Goal: Information Seeking & Learning: Check status

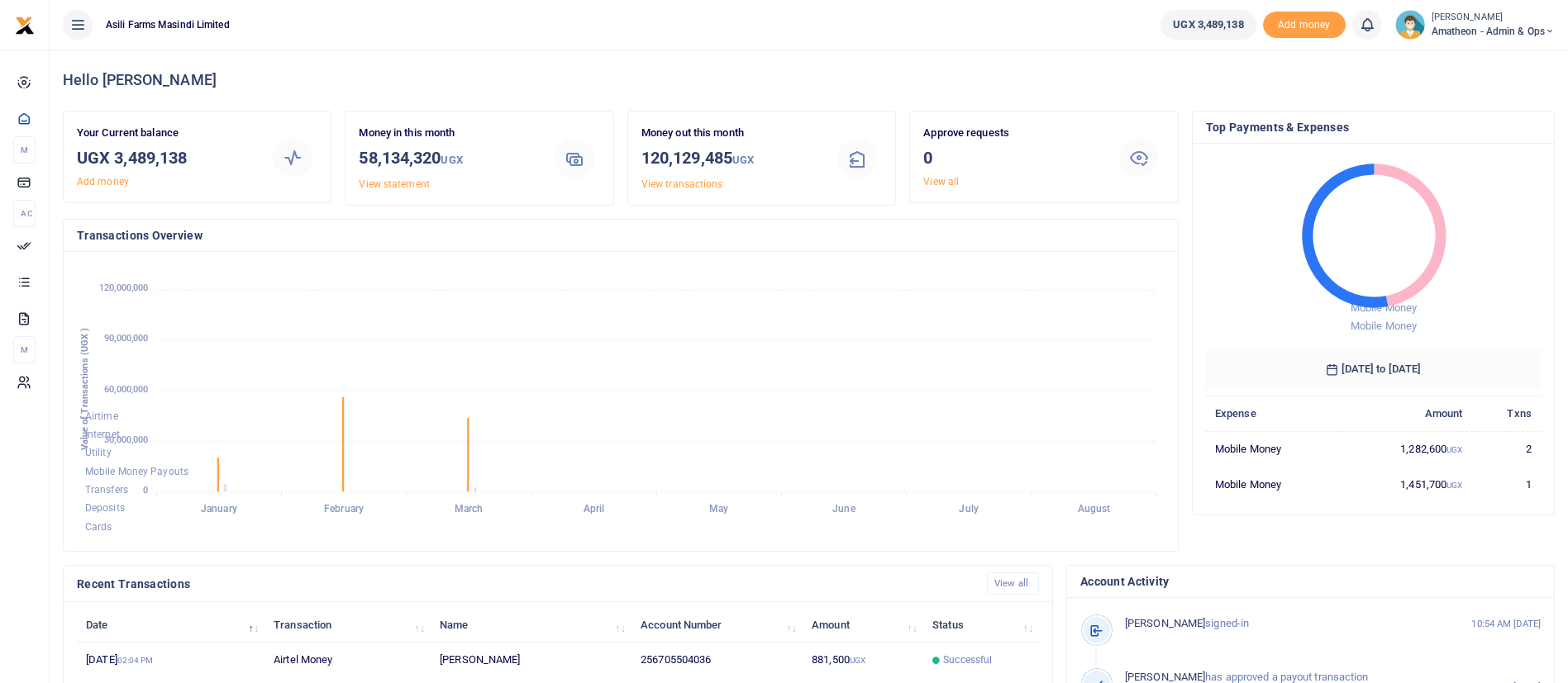
scroll to position [304, 0]
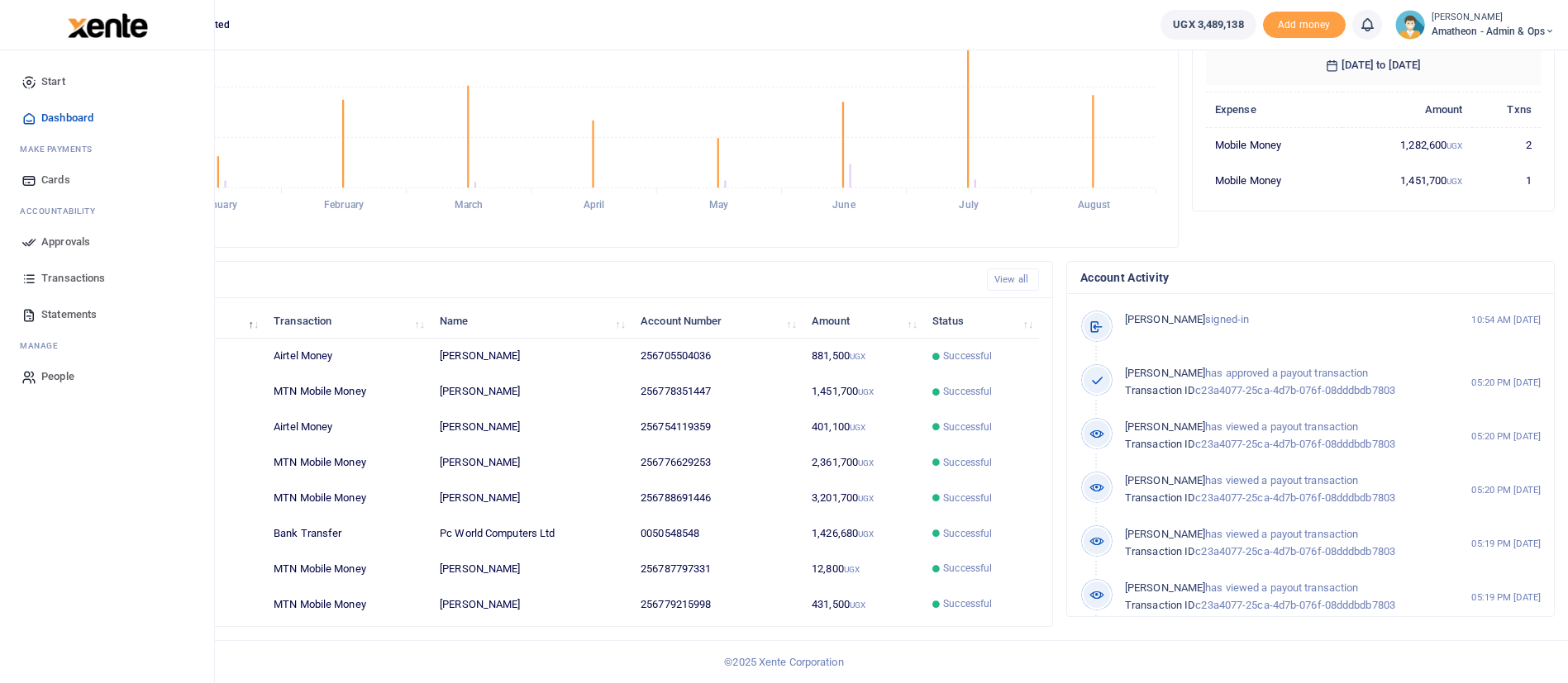
click at [78, 278] on span "Transactions" at bounding box center [72, 278] width 63 height 17
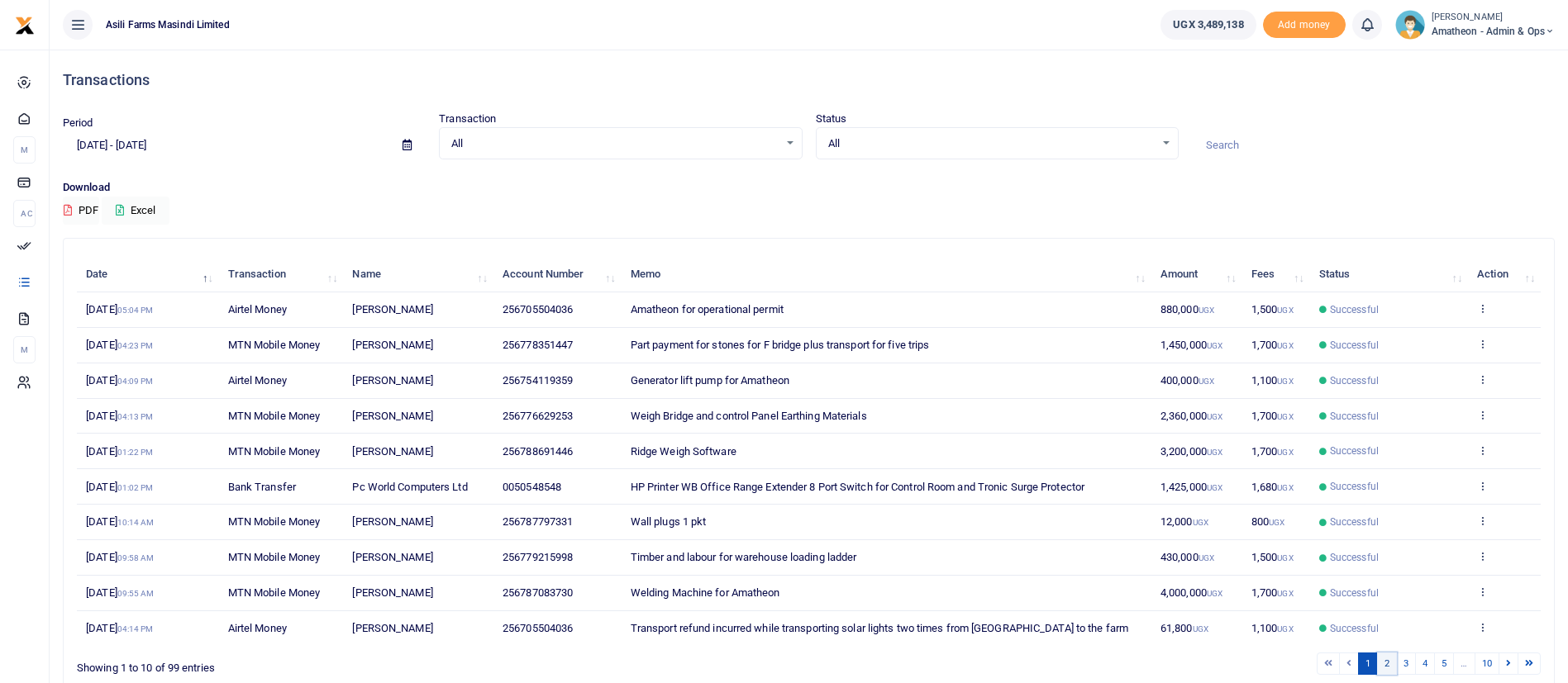
click at [1389, 663] on link "2" at bounding box center [1387, 663] width 20 height 22
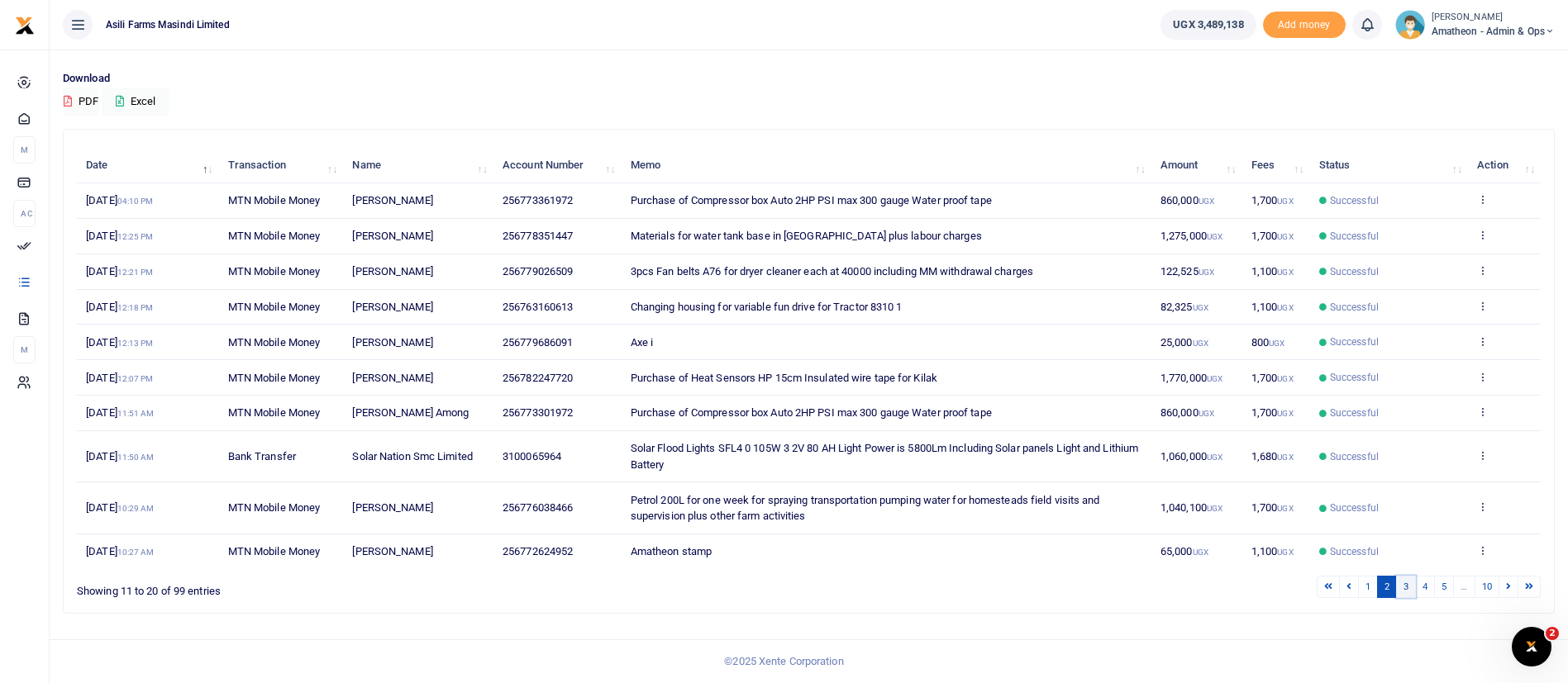
click at [1408, 585] on link "3" at bounding box center [1406, 586] width 20 height 22
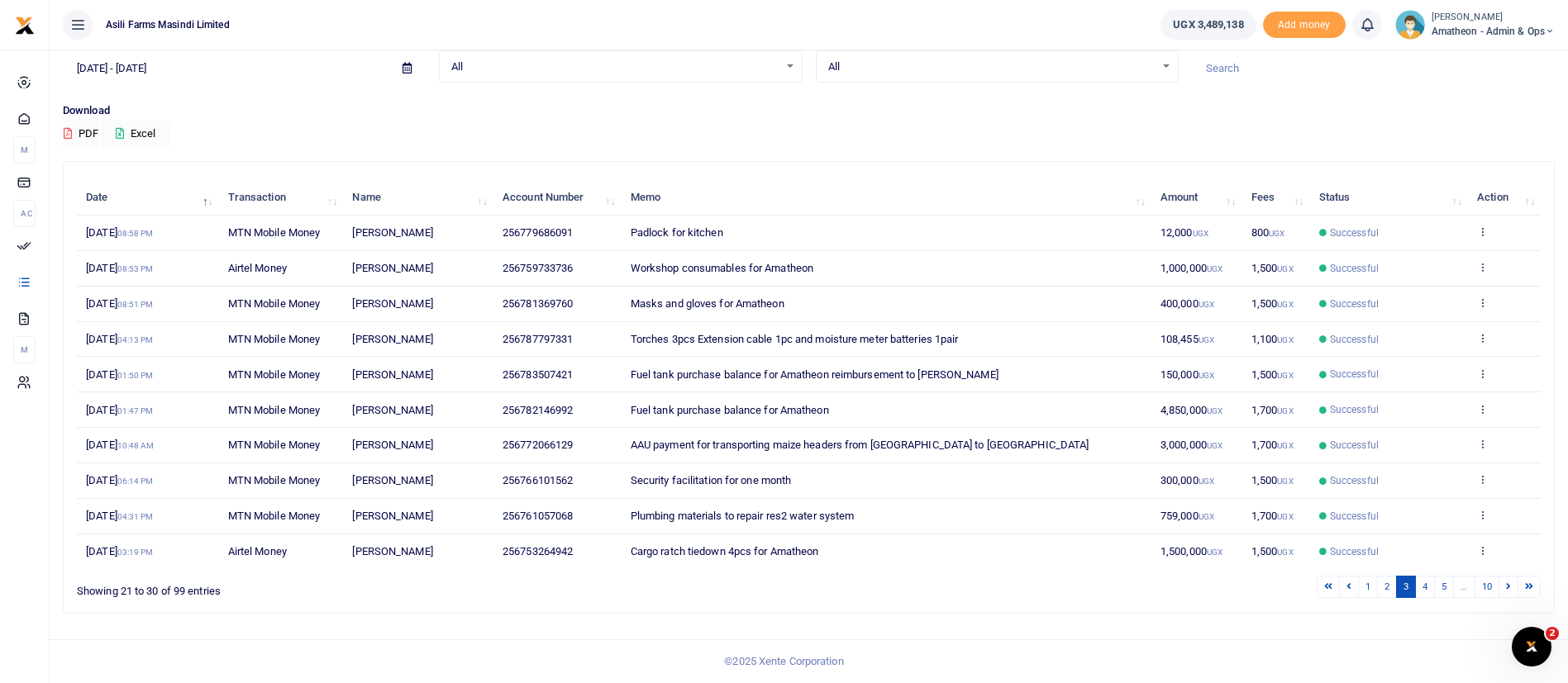
scroll to position [77, 0]
click at [1430, 587] on link "4" at bounding box center [1425, 586] width 20 height 22
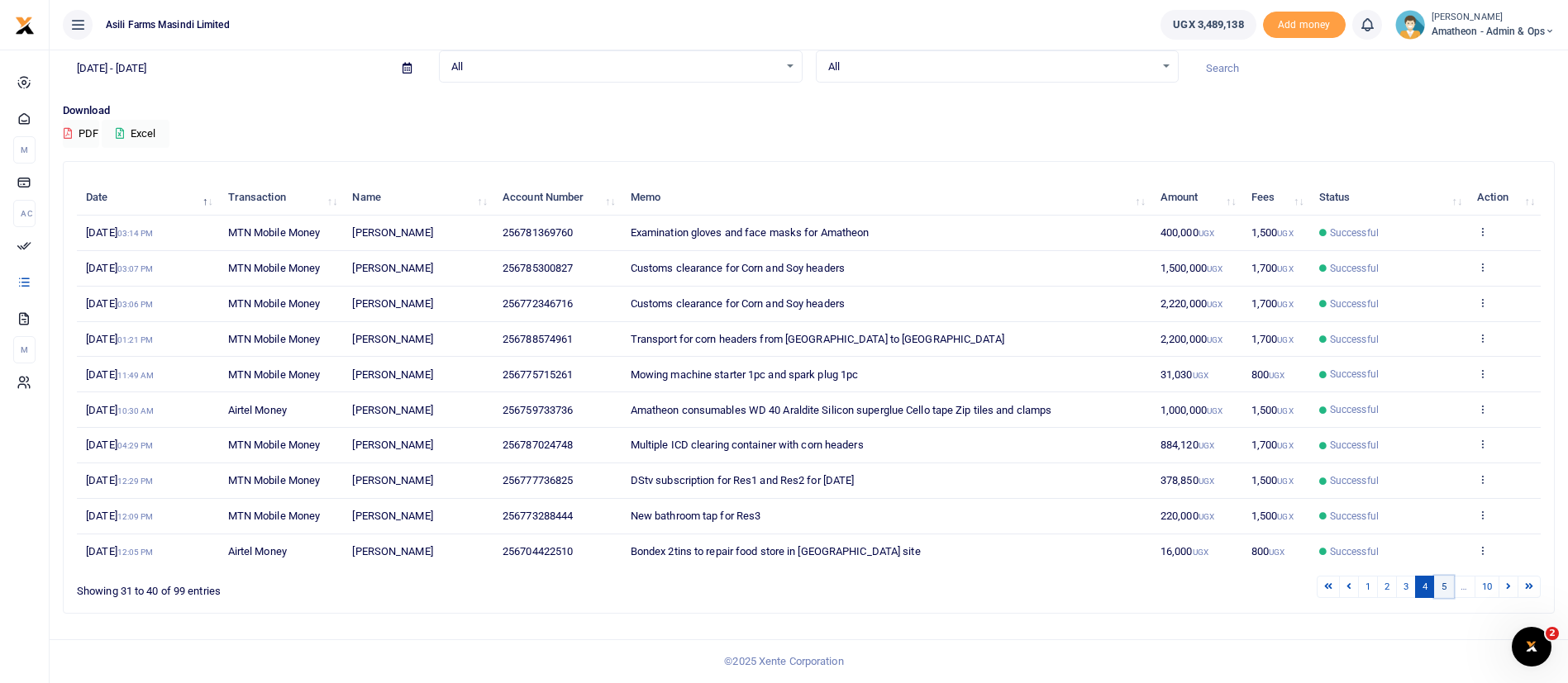
click at [1439, 598] on link "5" at bounding box center [1444, 586] width 20 height 22
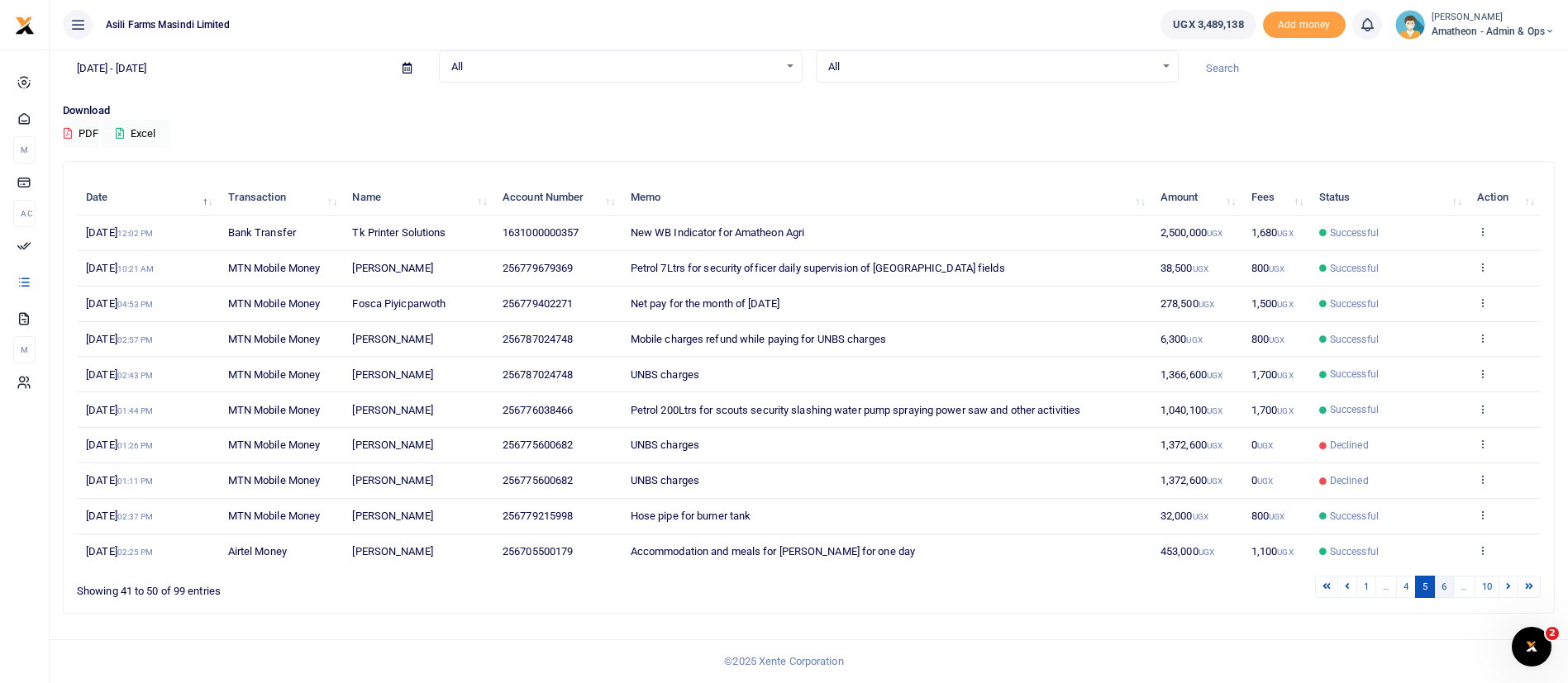
click at [1447, 585] on link "6" at bounding box center [1444, 586] width 20 height 22
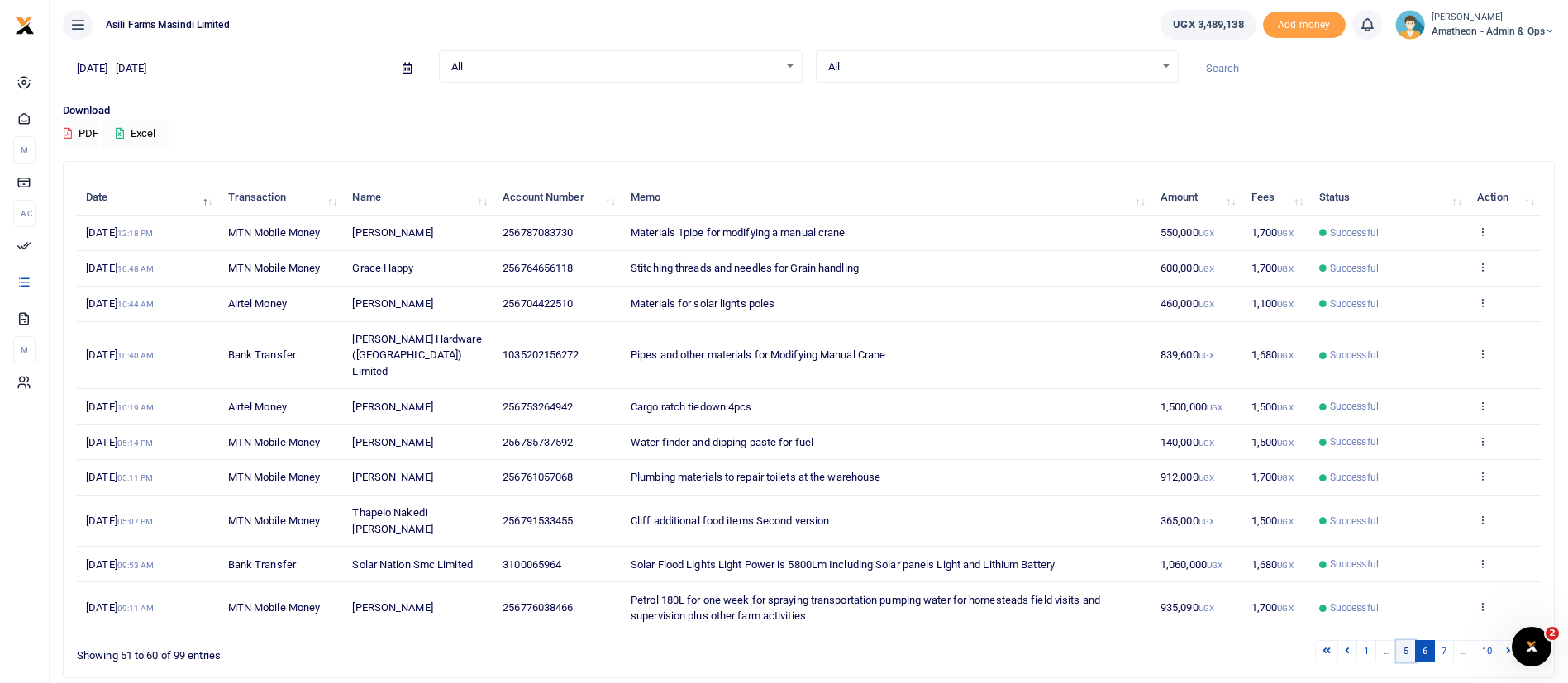
click at [1410, 640] on link "5" at bounding box center [1406, 651] width 20 height 22
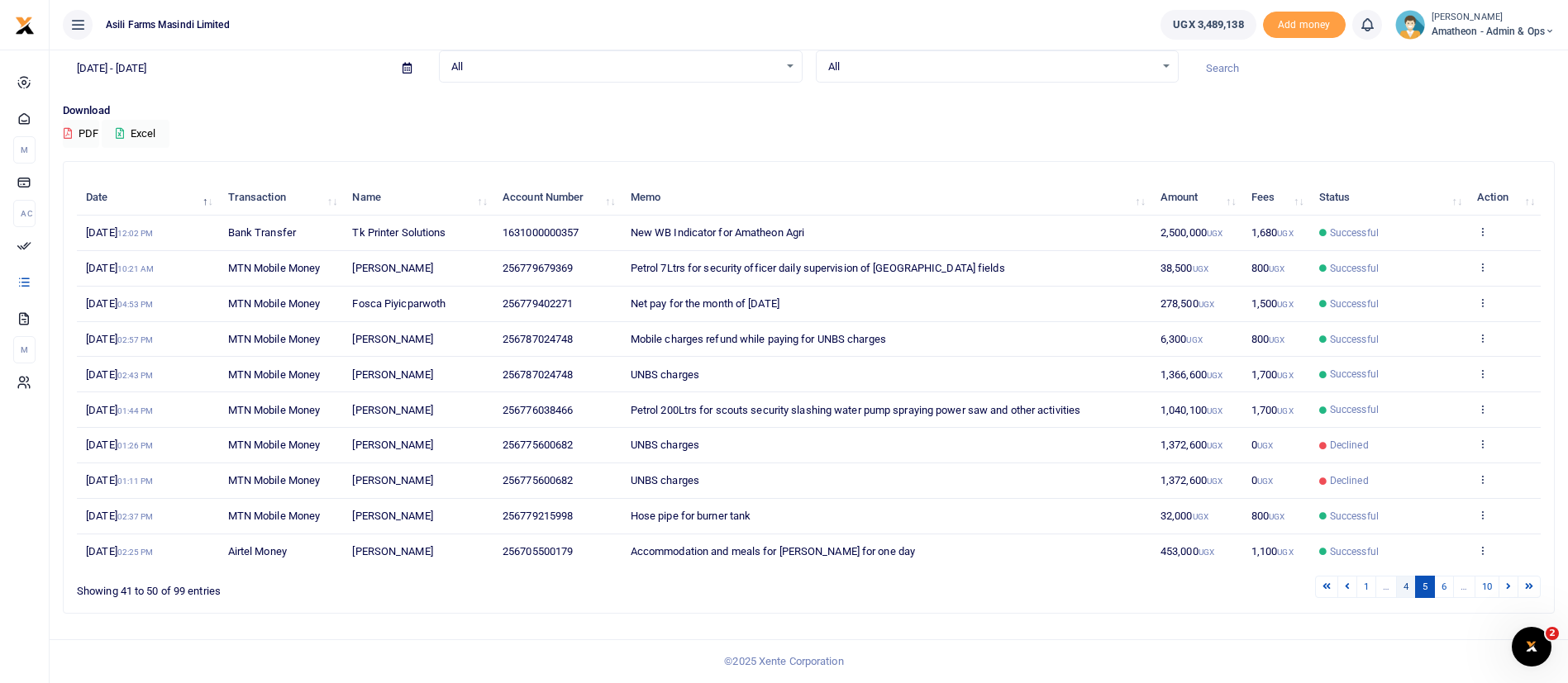
click at [1410, 590] on link "4" at bounding box center [1406, 586] width 20 height 22
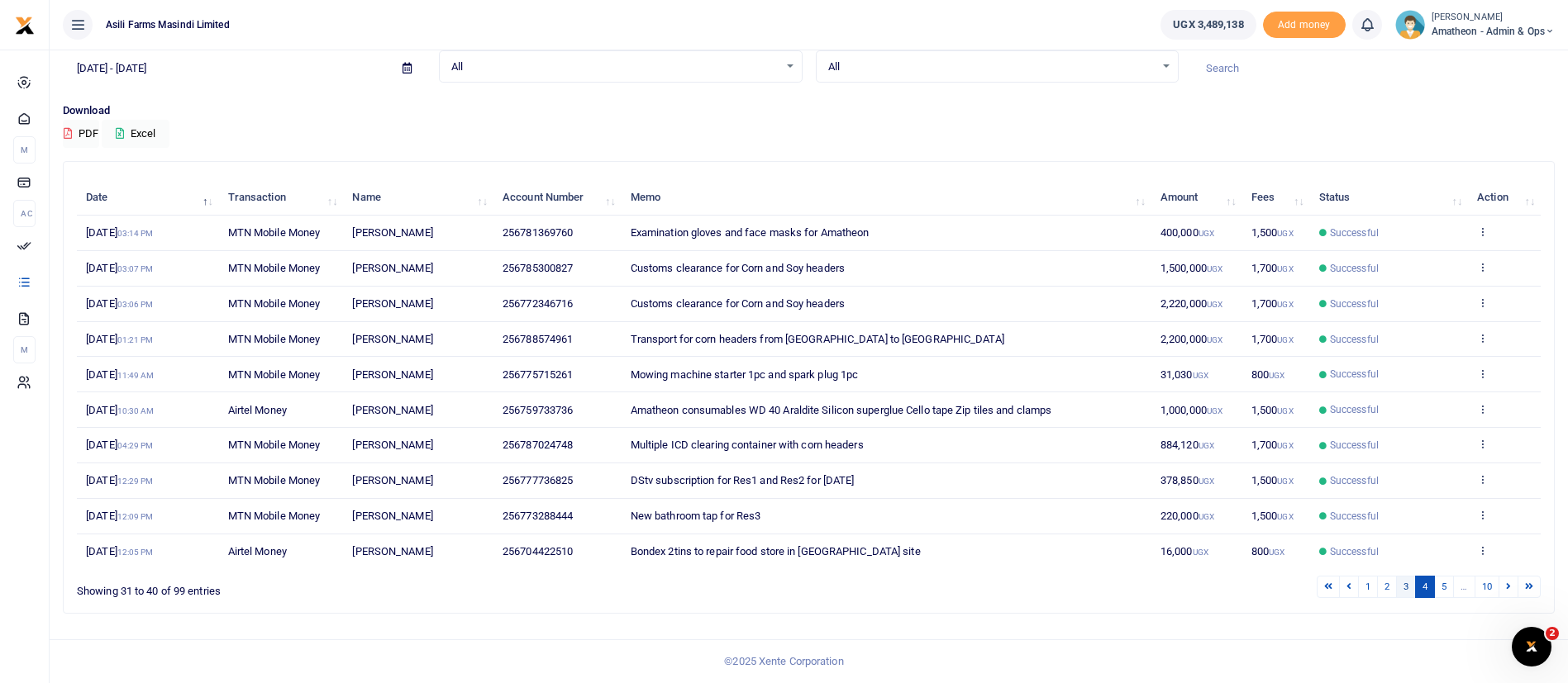
click at [1402, 598] on link "3" at bounding box center [1406, 586] width 20 height 22
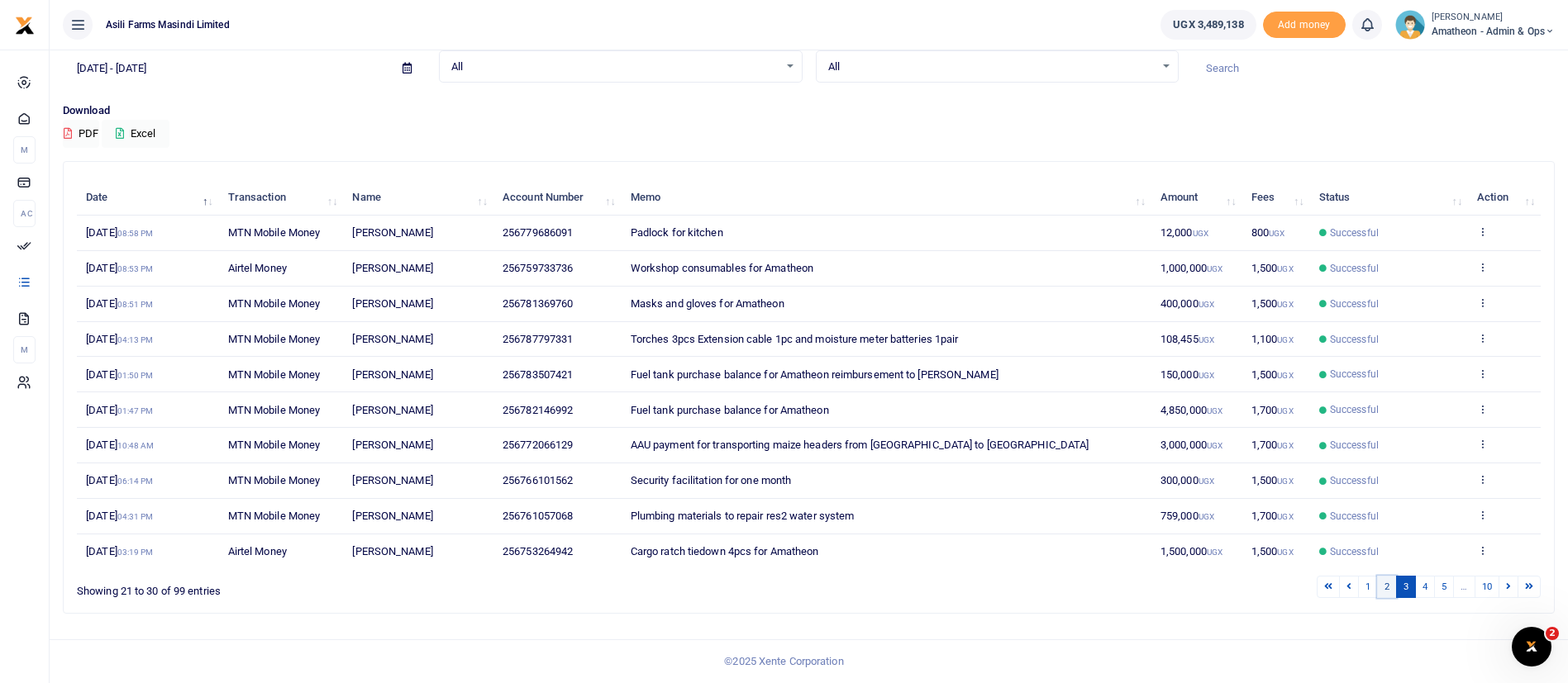
click at [1382, 589] on link "2" at bounding box center [1387, 586] width 20 height 22
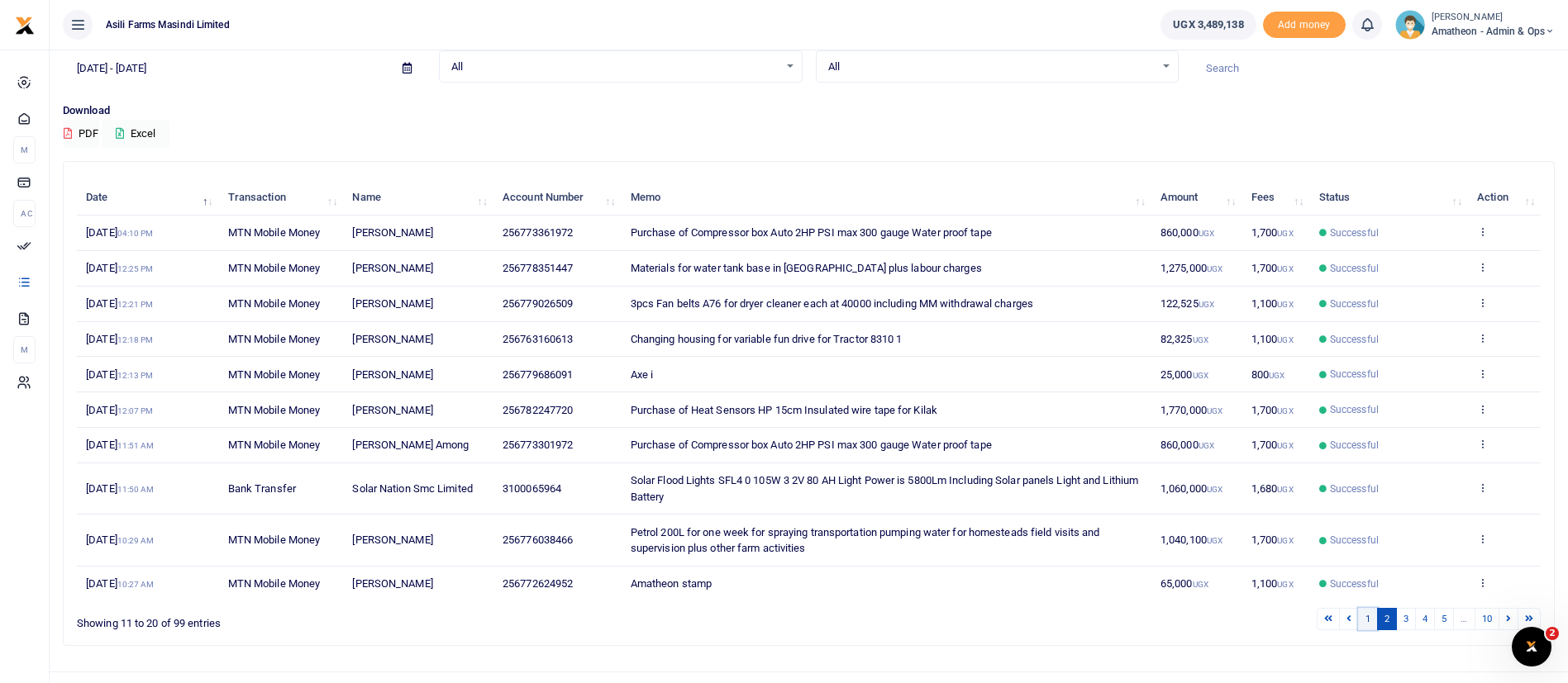
click at [1365, 618] on link "1" at bounding box center [1368, 619] width 20 height 22
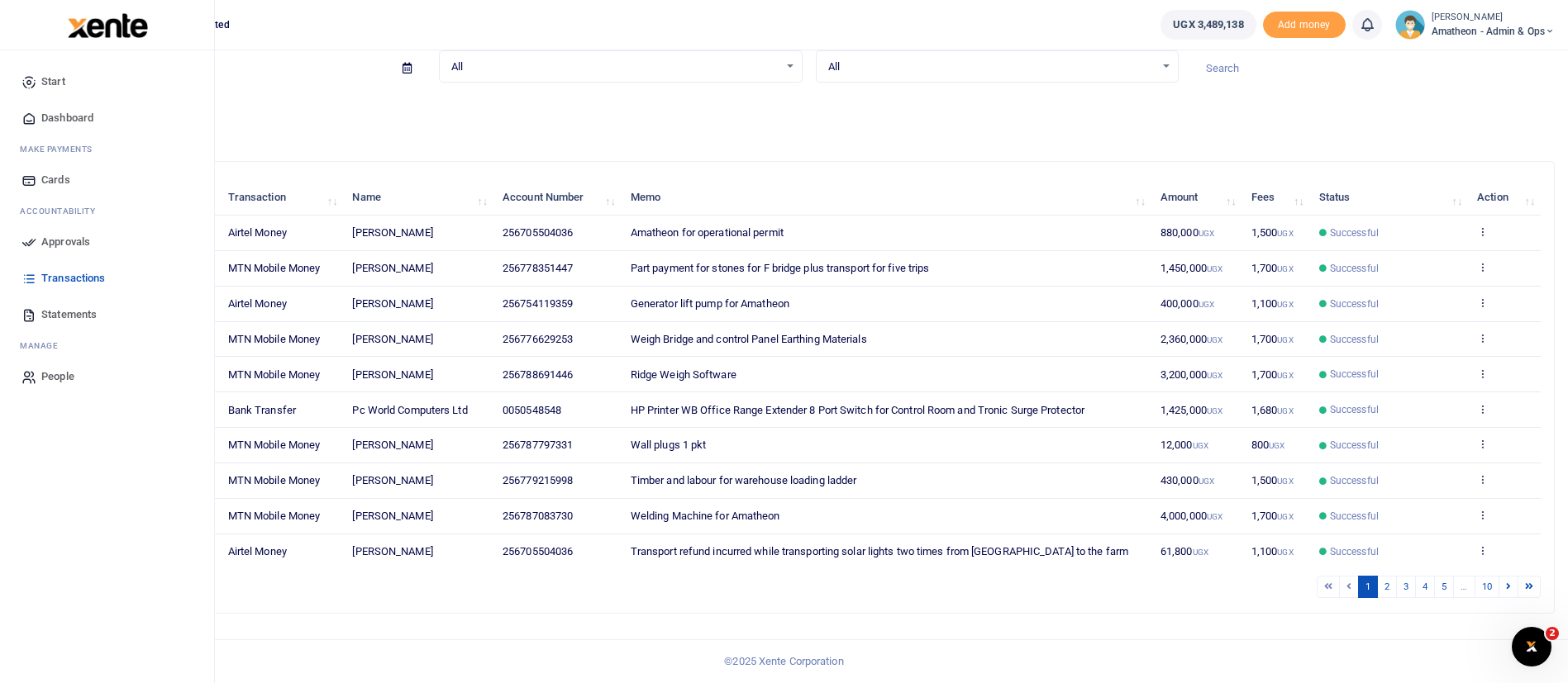
click at [96, 24] on img at bounding box center [107, 25] width 80 height 24
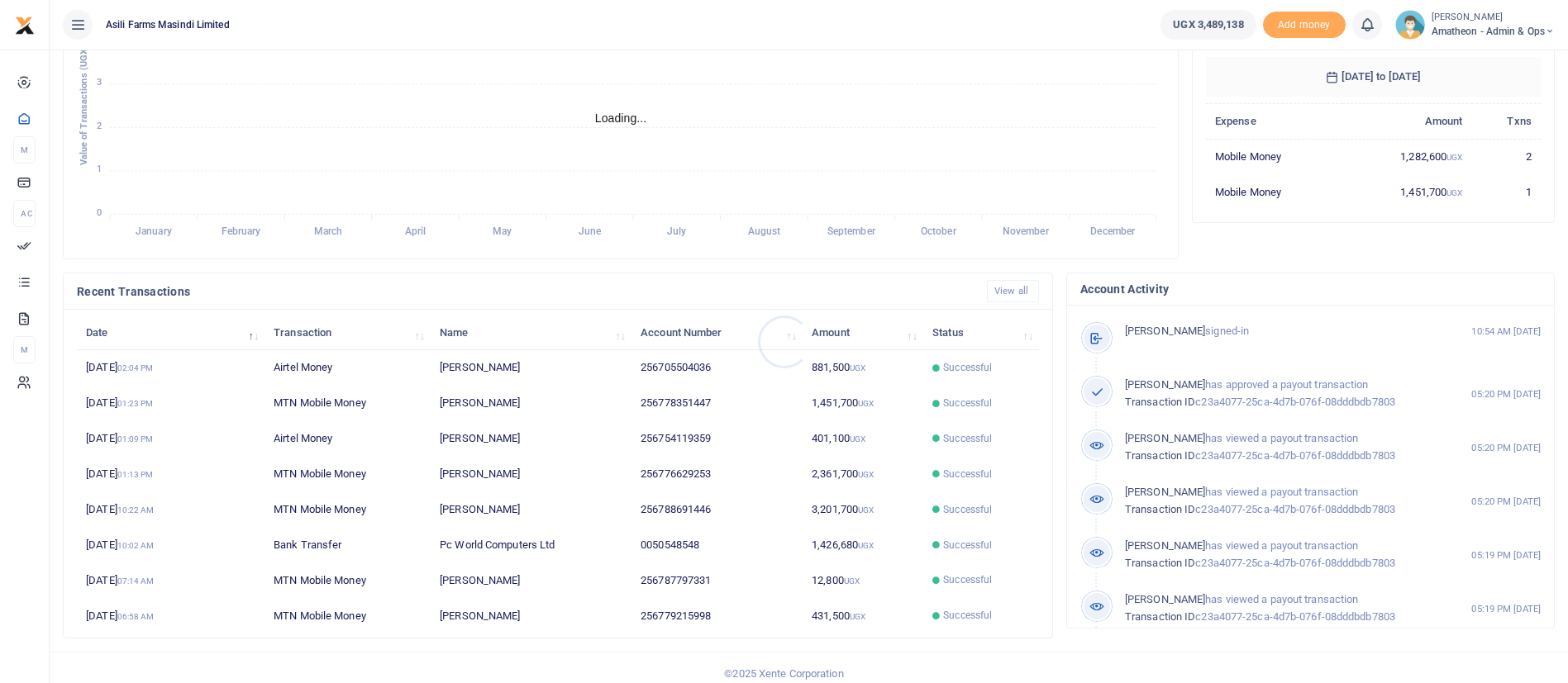
scroll to position [304, 0]
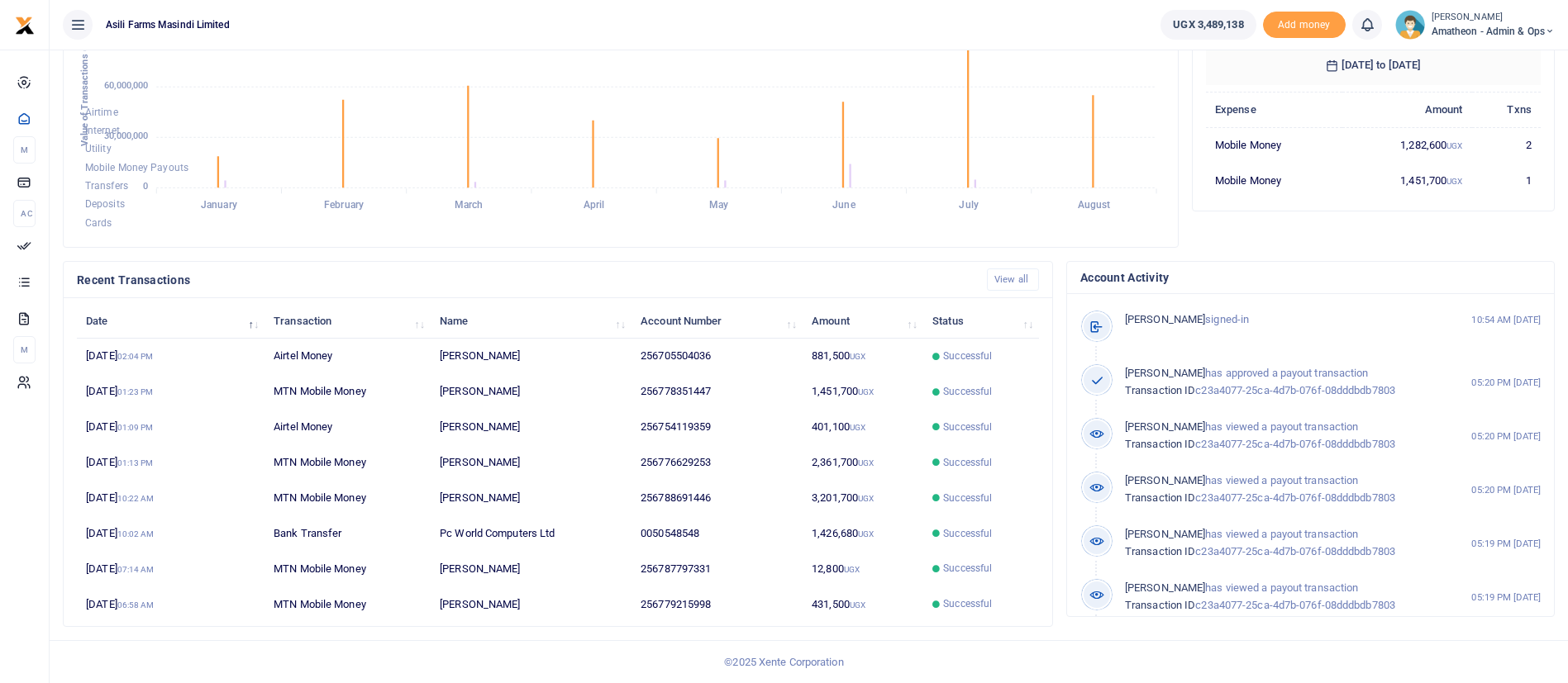
click at [1441, 26] on span "Amatheon - Admin & Ops" at bounding box center [1494, 31] width 123 height 15
click at [1468, 57] on link "Switch accounts" at bounding box center [1493, 60] width 131 height 23
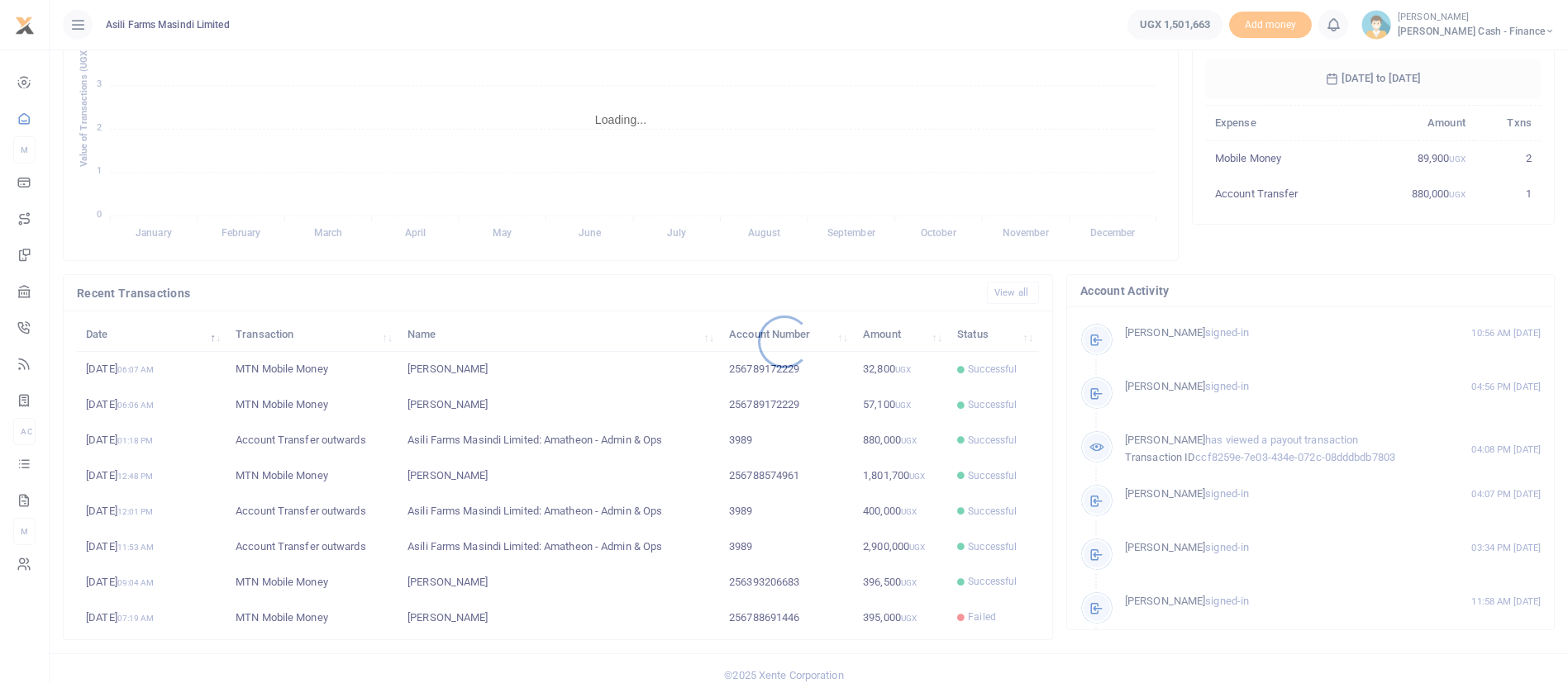
scroll to position [304, 0]
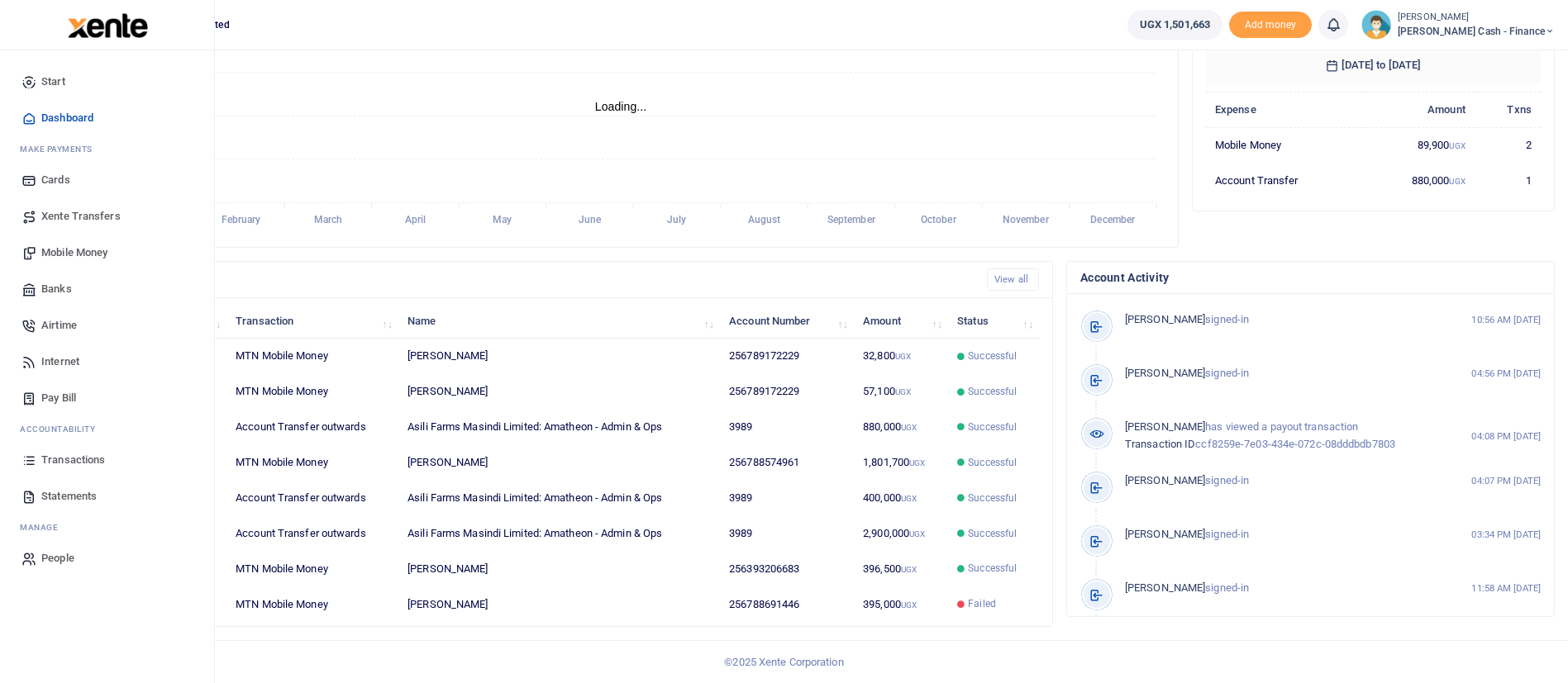
click at [79, 462] on span "Transactions" at bounding box center [72, 460] width 63 height 17
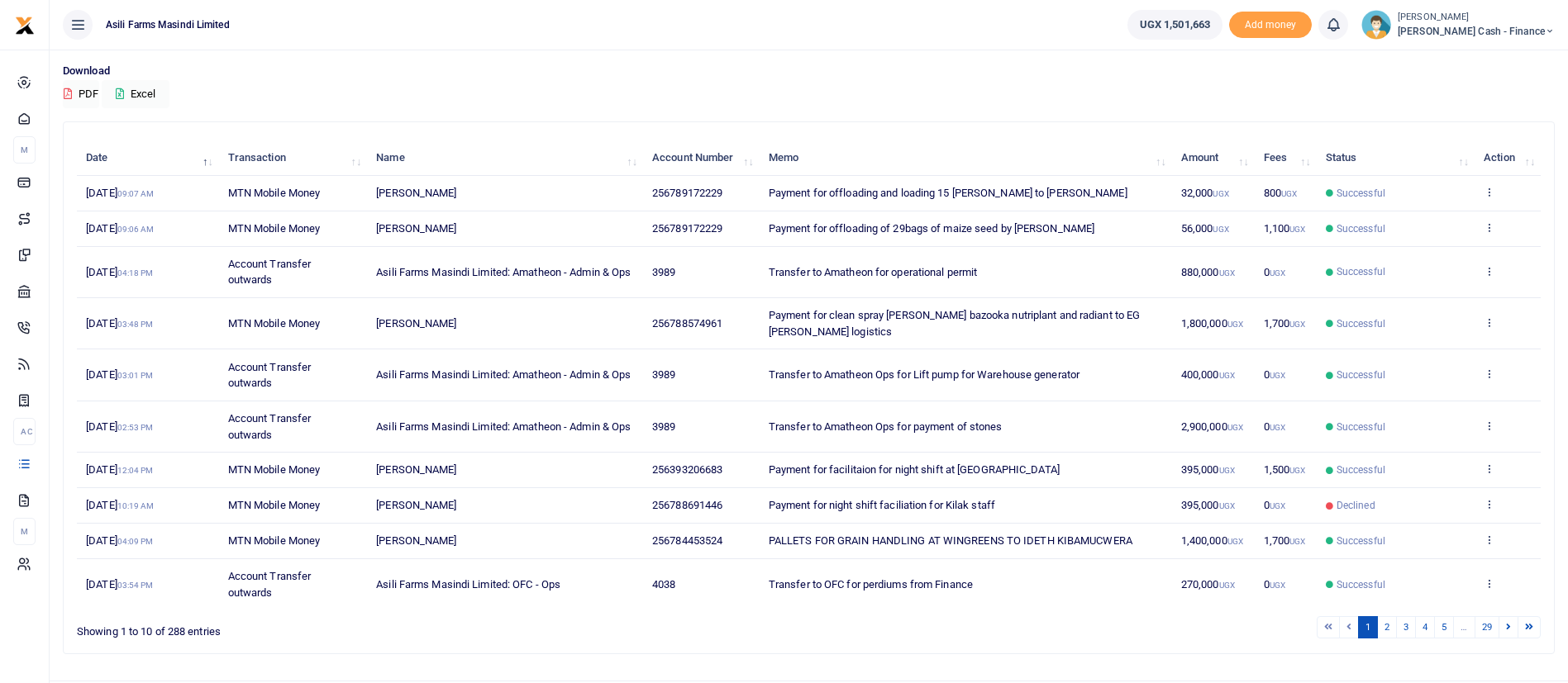
scroll to position [157, 0]
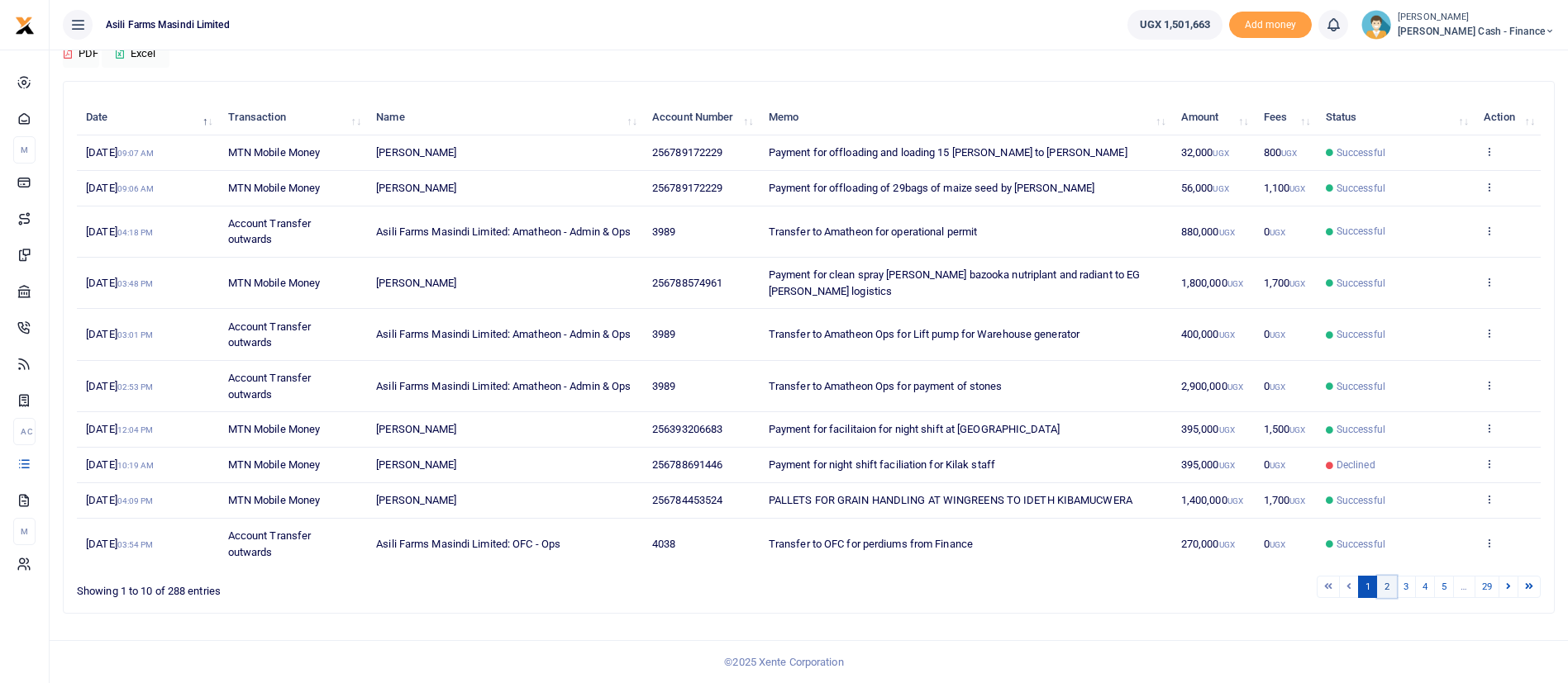
click at [1389, 581] on link "2" at bounding box center [1387, 586] width 20 height 22
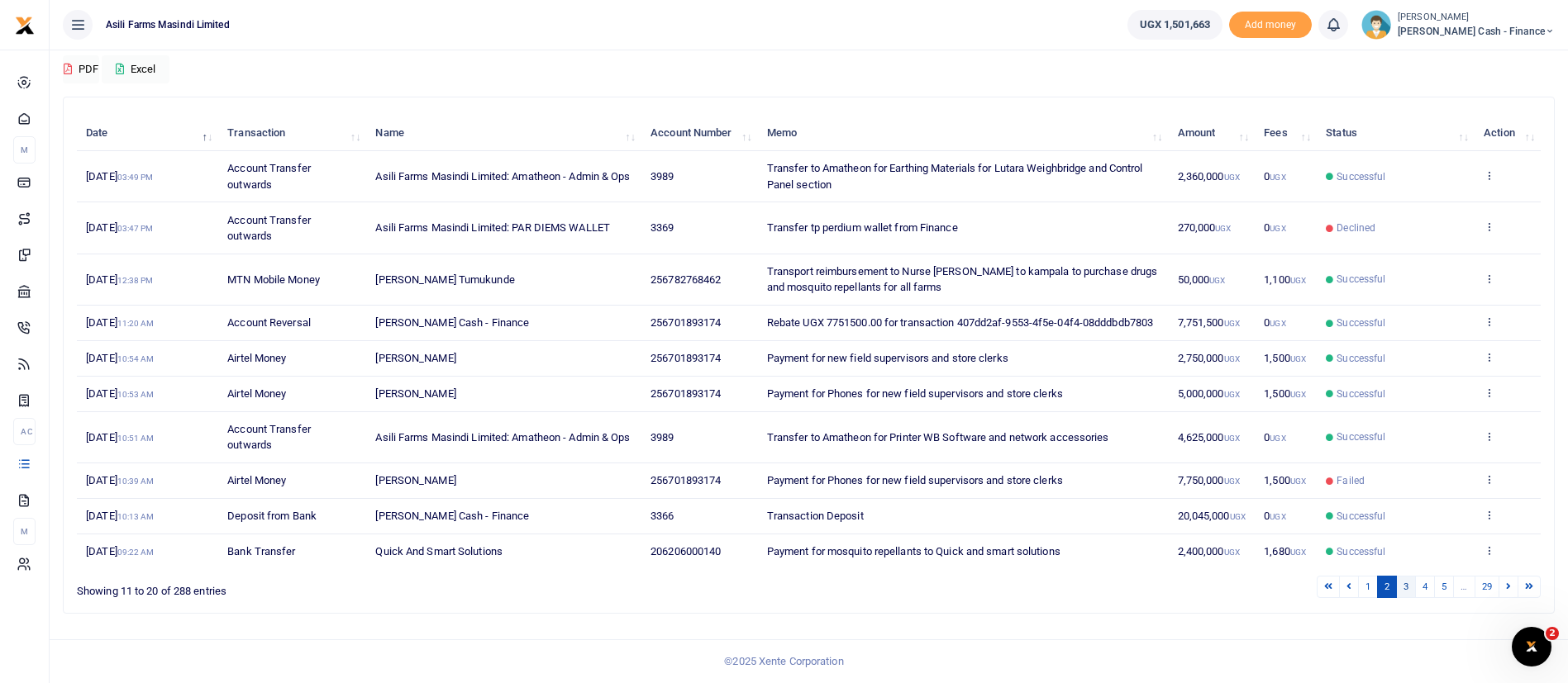
scroll to position [0, 0]
click at [1407, 598] on link "3" at bounding box center [1406, 586] width 20 height 22
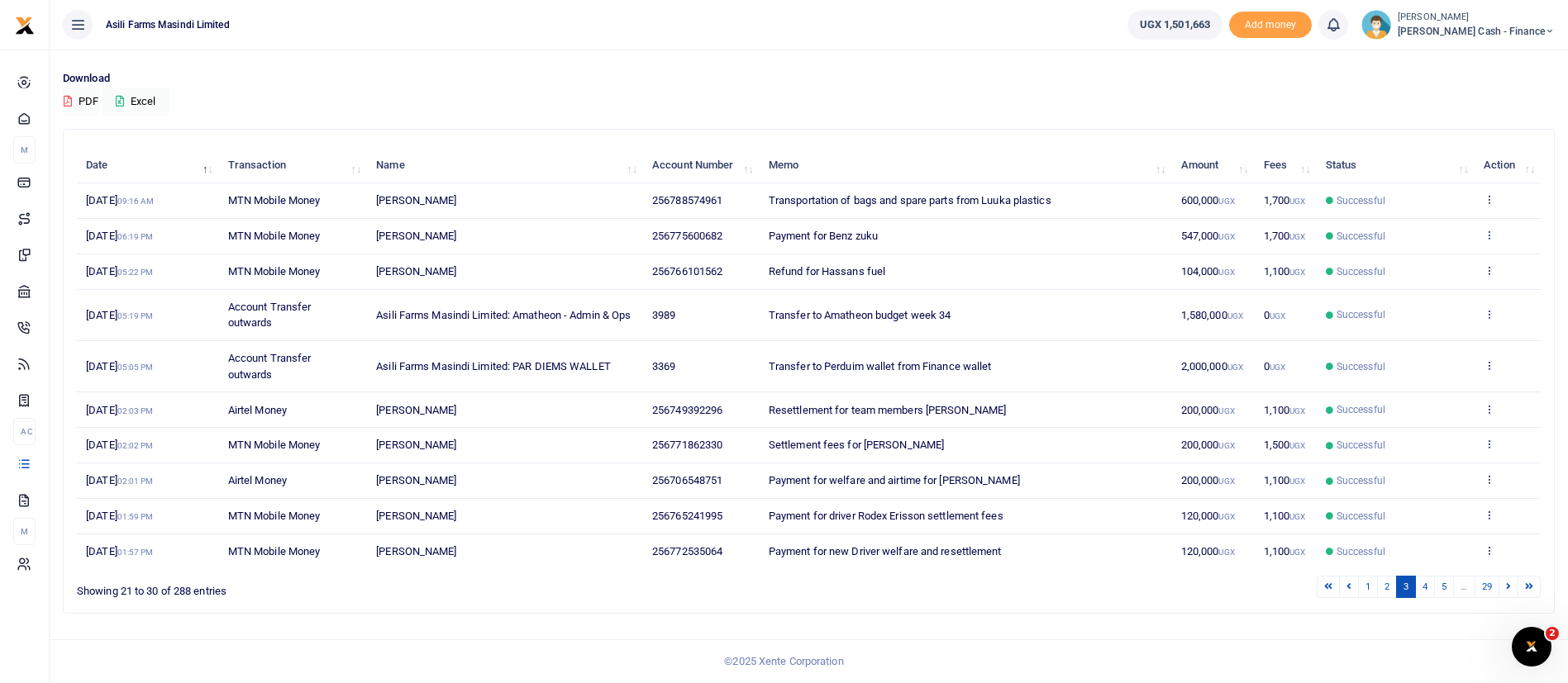
scroll to position [109, 0]
click at [1423, 585] on link "4" at bounding box center [1425, 586] width 20 height 22
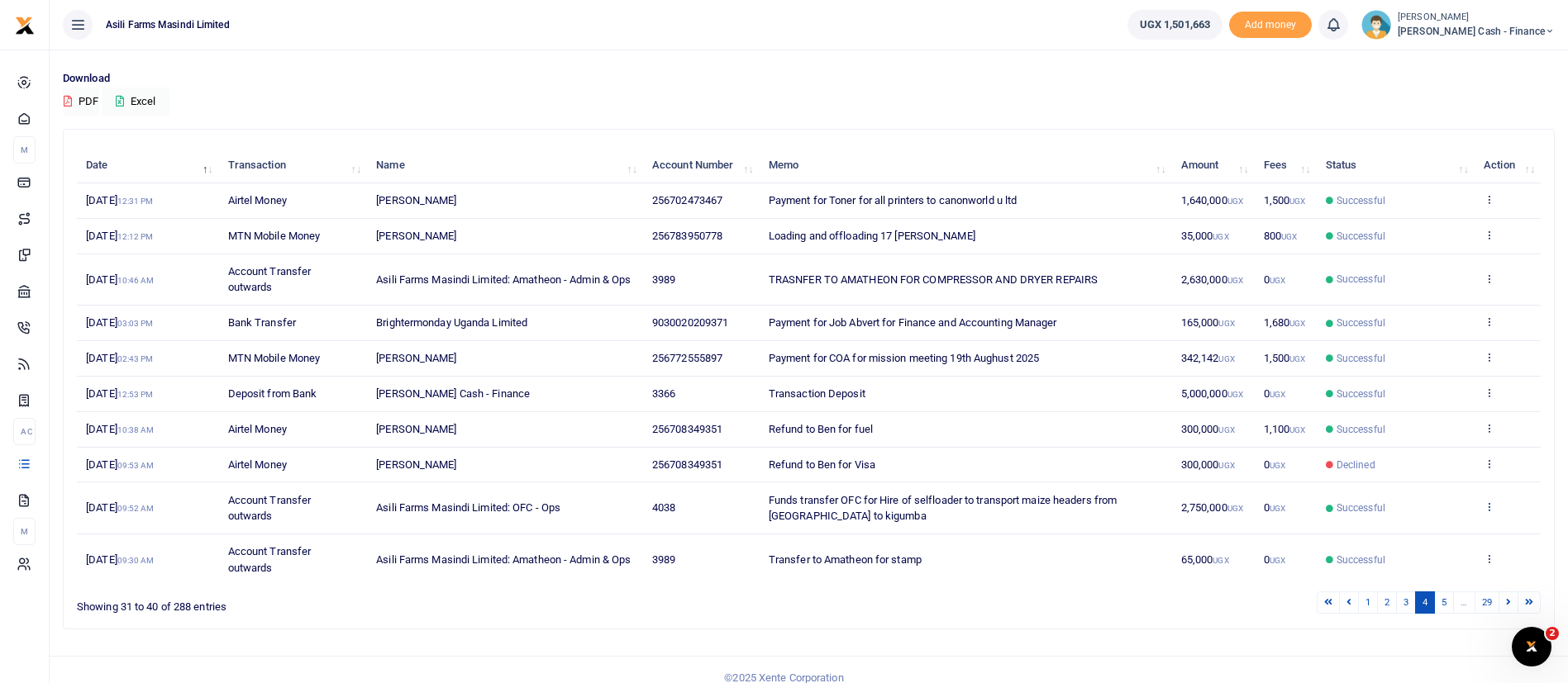
click at [1489, 503] on icon at bounding box center [1489, 506] width 11 height 12
click at [1439, 536] on link "View details" at bounding box center [1428, 535] width 131 height 23
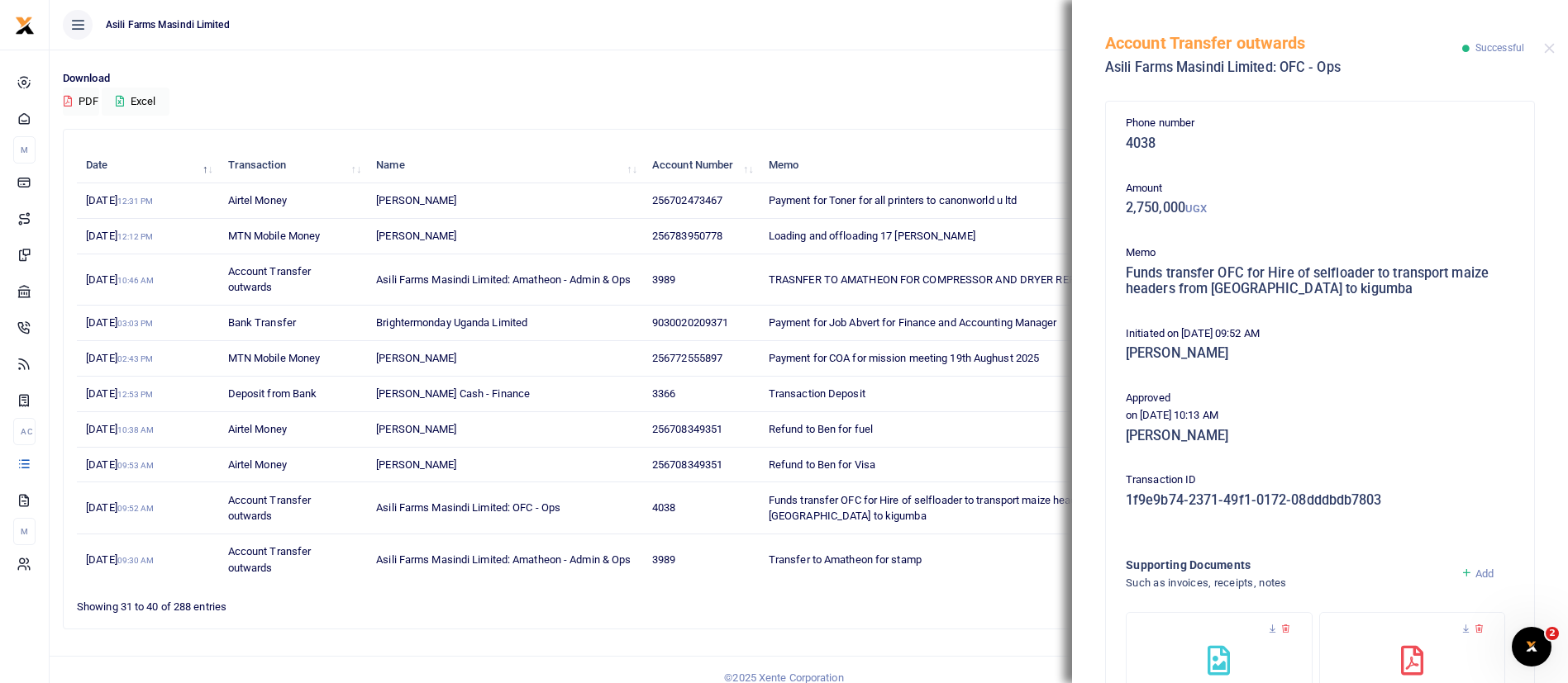
scroll to position [153, 0]
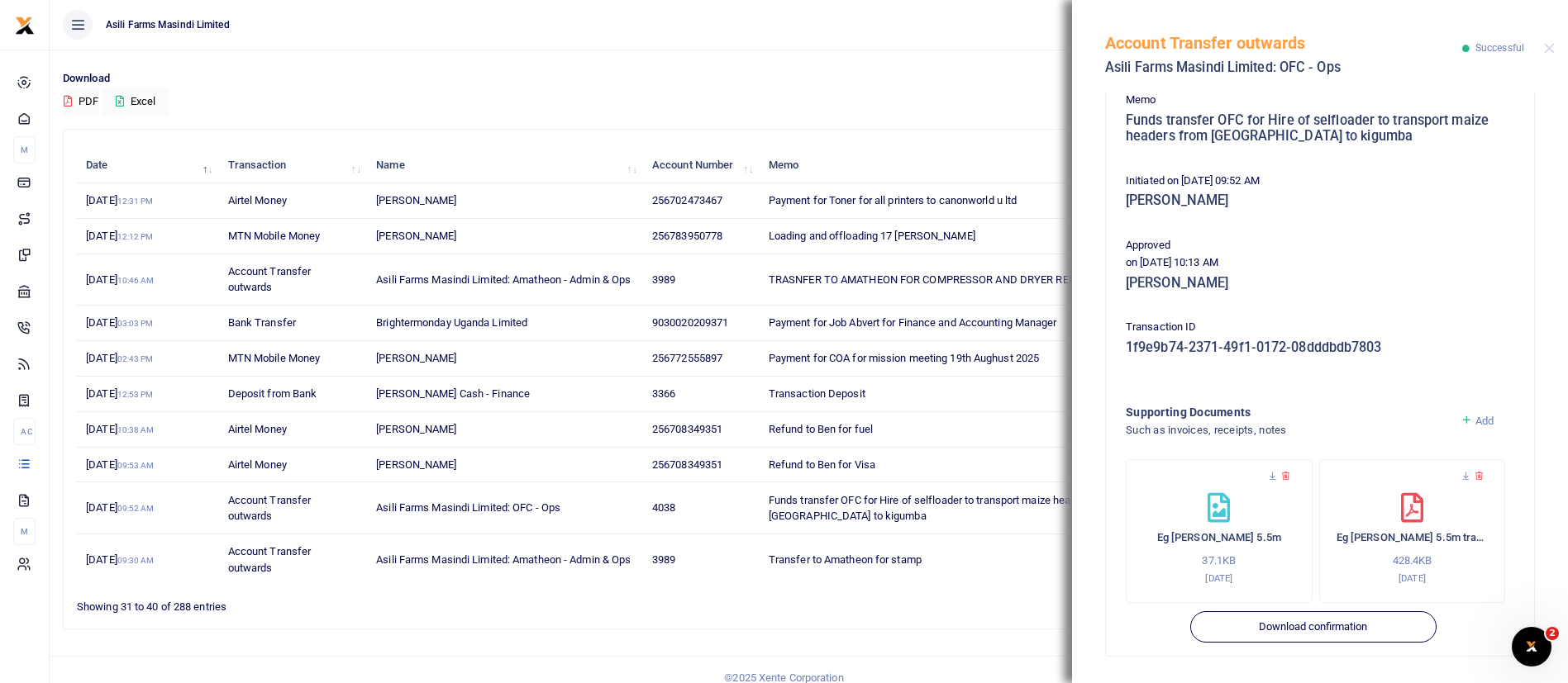
click at [1045, 59] on div "Period 07/24/2025 - 08/22/2025 Transaction All Select an option... All Airtime …" at bounding box center [809, 36] width 1506 height 68
drag, startPoint x: 1557, startPoint y: 43, endPoint x: 1553, endPoint y: 51, distance: 8.9
click at [1553, 51] on div "Account Transfer outwards Asili Farms Masindi Limited: OFC - Ops Successful" at bounding box center [1320, 46] width 496 height 92
click at [1553, 51] on button "Close" at bounding box center [1549, 48] width 11 height 11
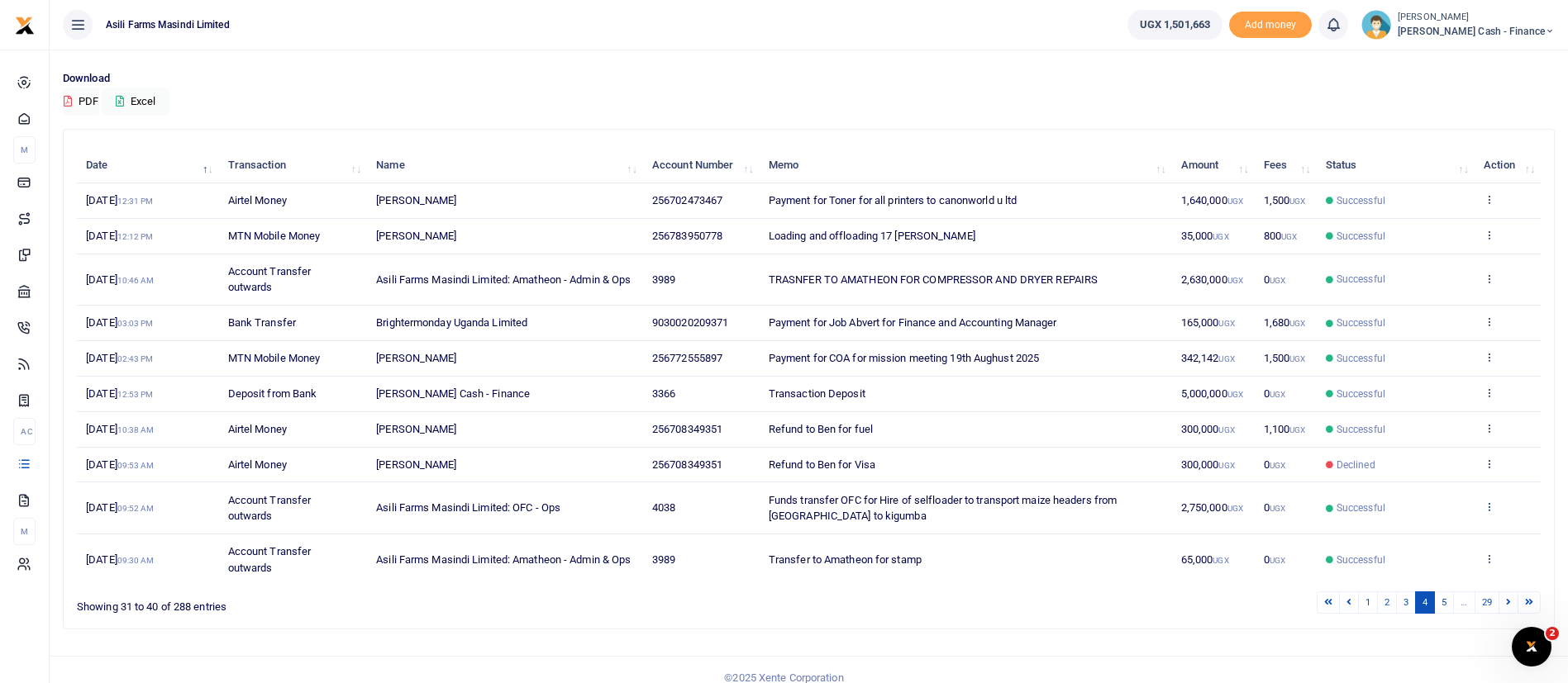
click at [1491, 506] on icon at bounding box center [1489, 506] width 11 height 12
click at [1453, 526] on link "View details" at bounding box center [1428, 535] width 131 height 23
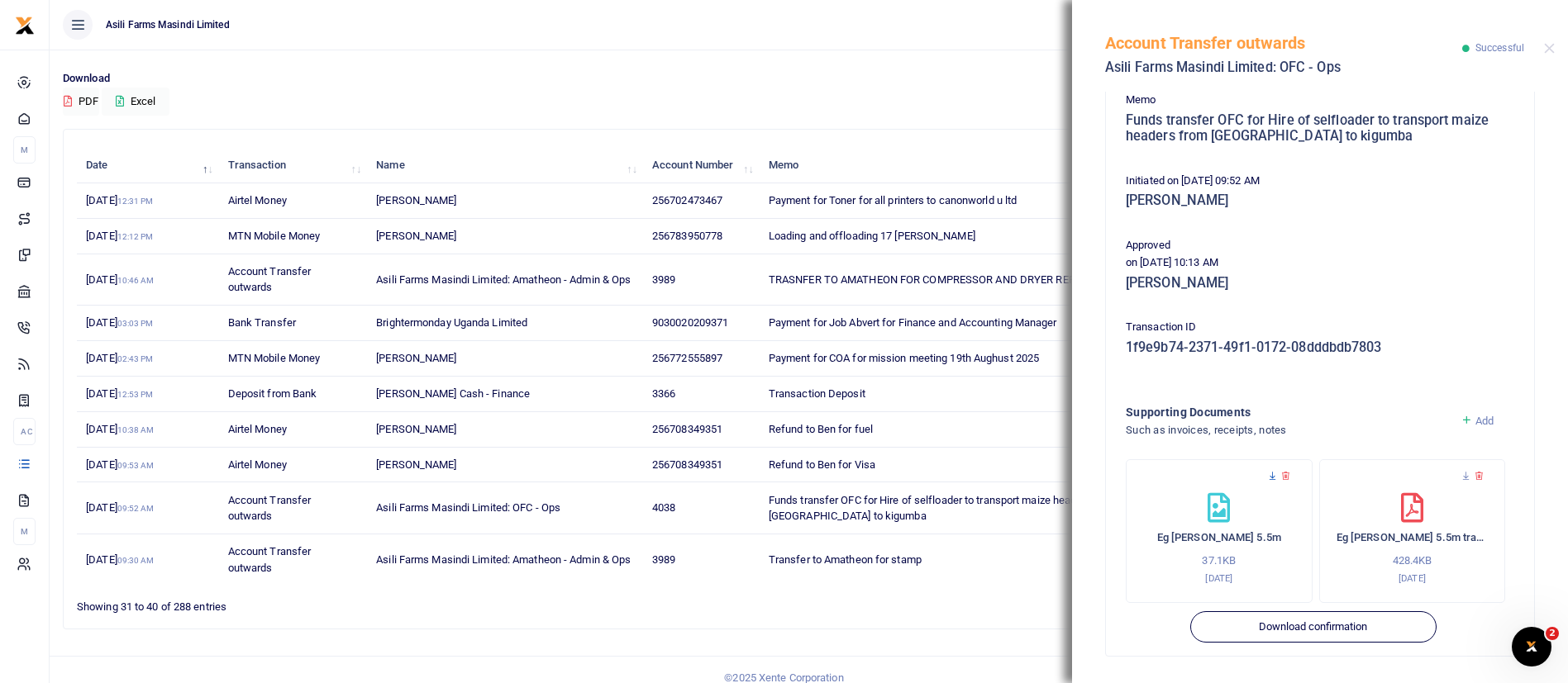
click at [1271, 474] on icon at bounding box center [1272, 476] width 11 height 11
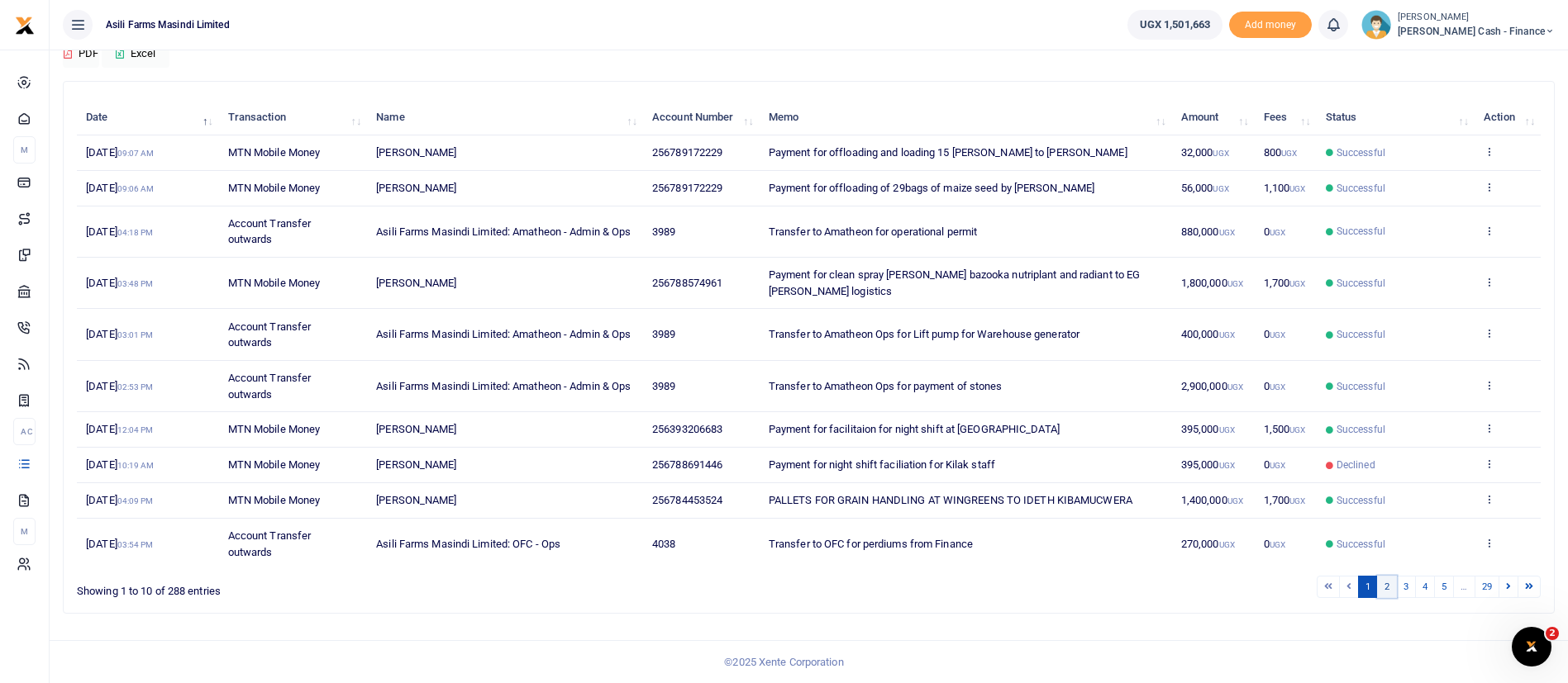
click at [1390, 593] on link "2" at bounding box center [1387, 586] width 20 height 22
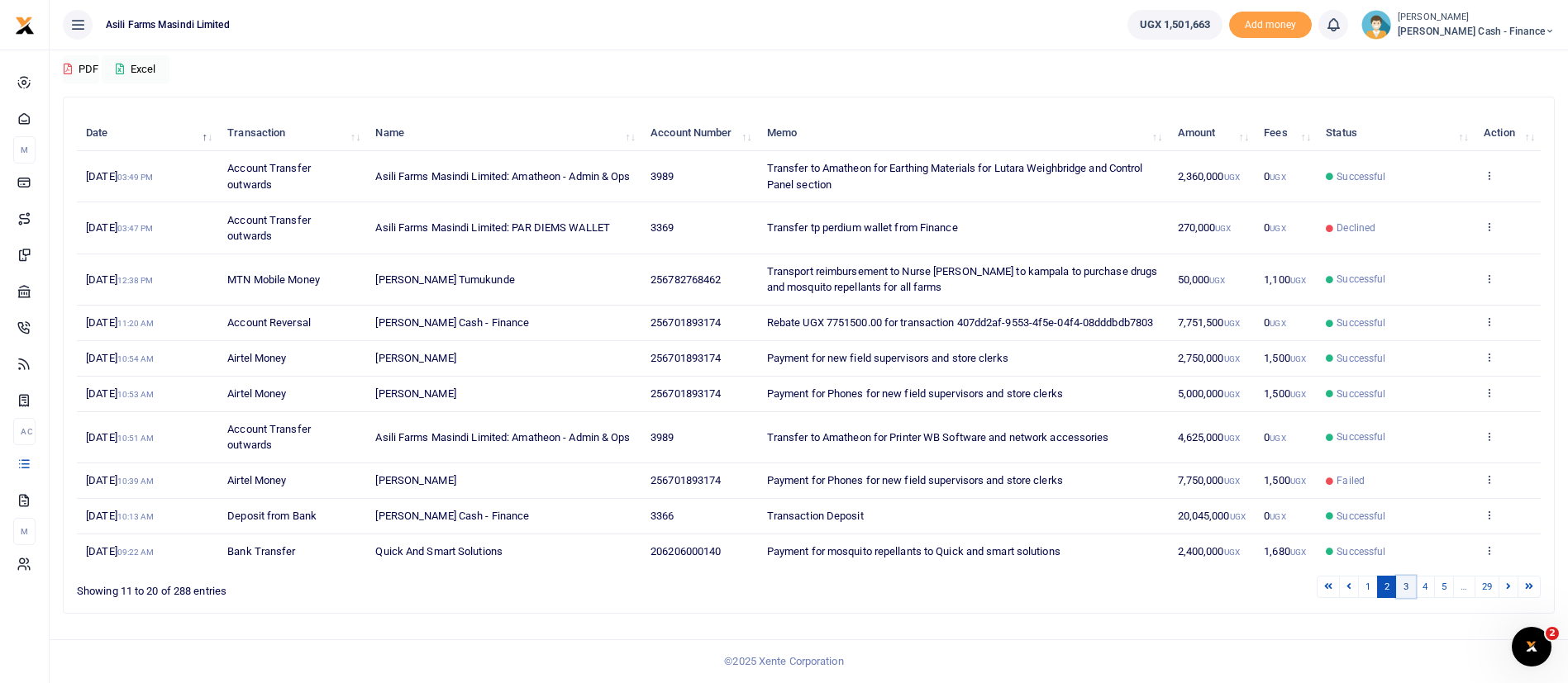
click at [1406, 598] on link "3" at bounding box center [1406, 586] width 20 height 22
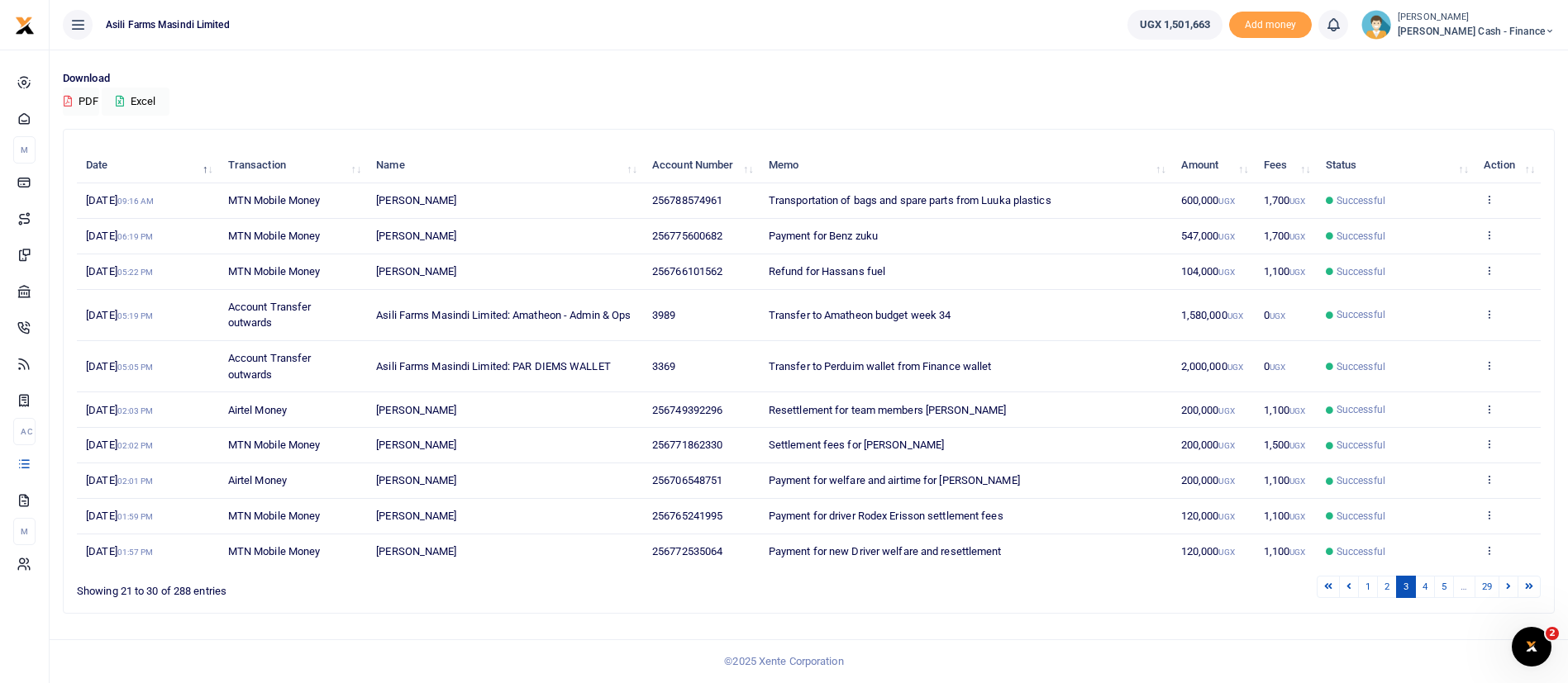
scroll to position [109, 0]
